Goal: Navigation & Orientation: Find specific page/section

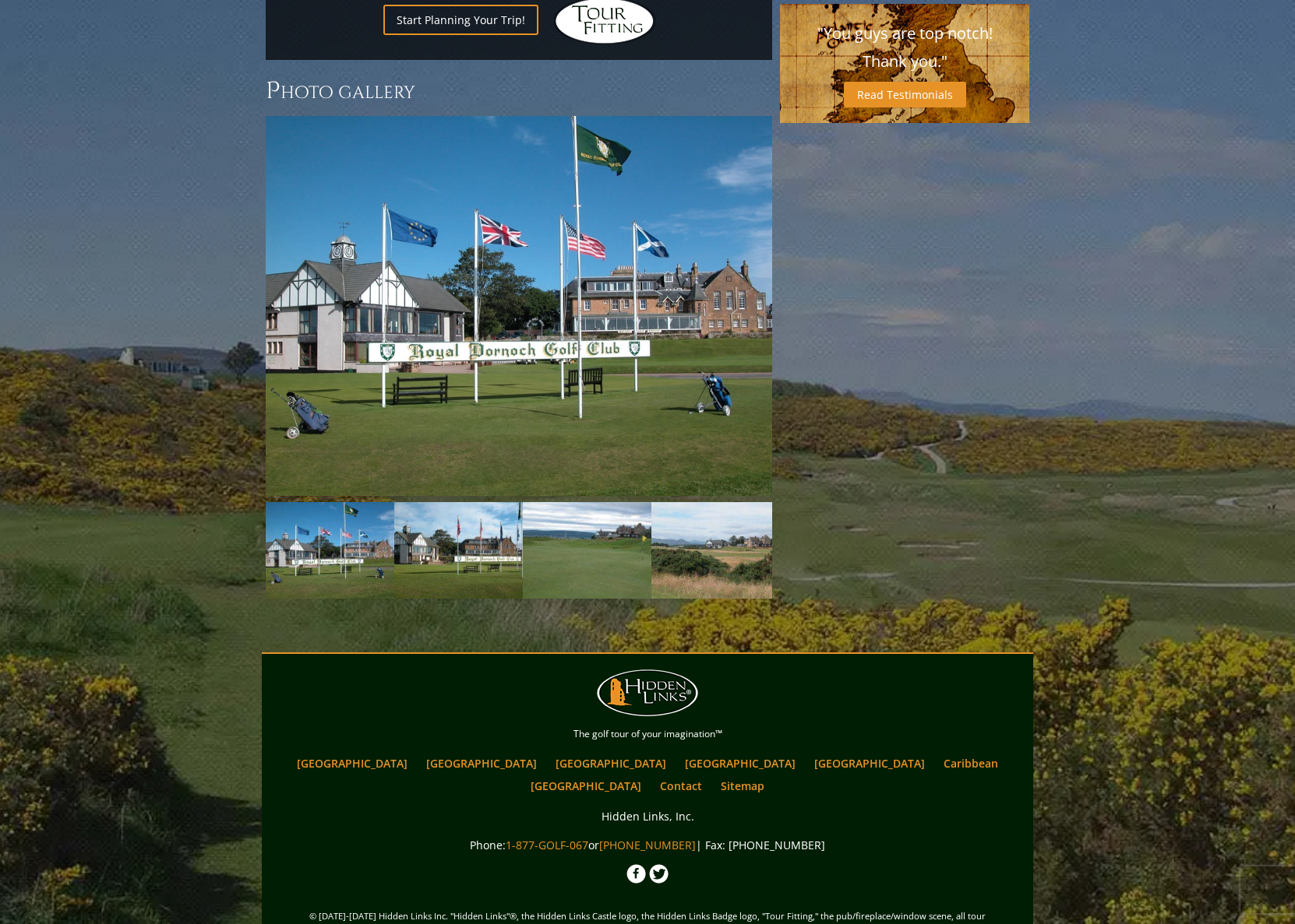
scroll to position [1265, 0]
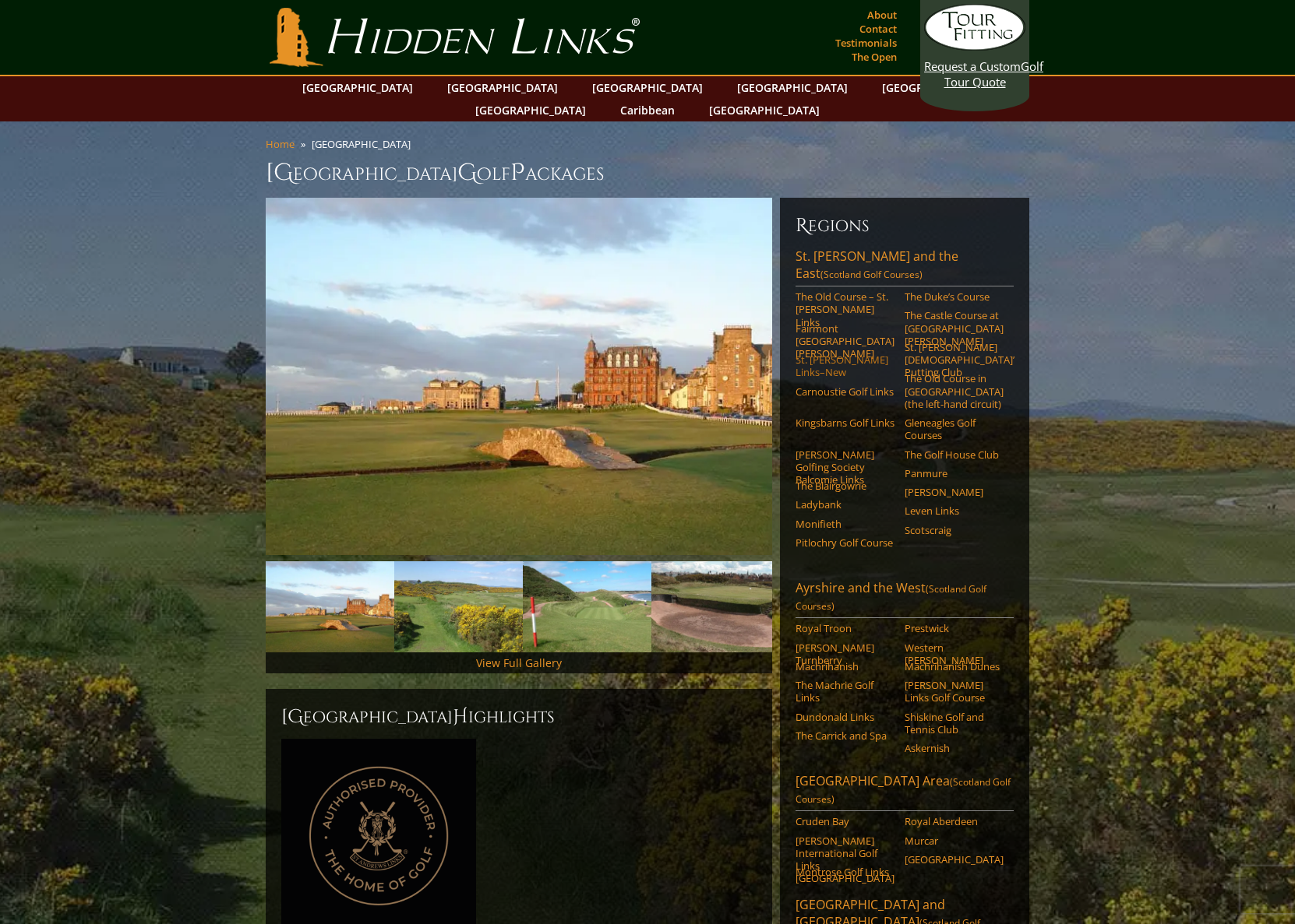
click at [835, 354] on link "St. [PERSON_NAME] Links–New" at bounding box center [845, 367] width 99 height 26
